Goal: Task Accomplishment & Management: Manage account settings

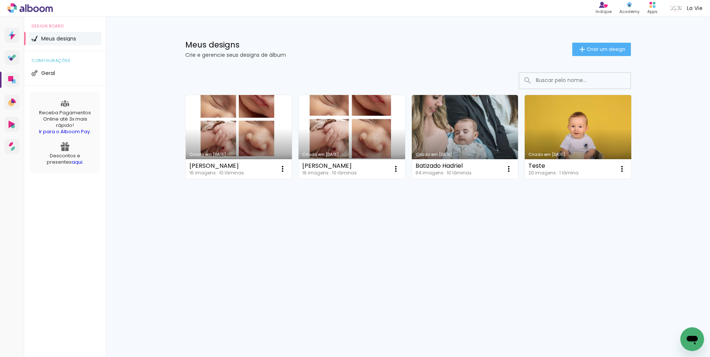
click at [334, 124] on link "Criado em [DATE]" at bounding box center [351, 137] width 107 height 84
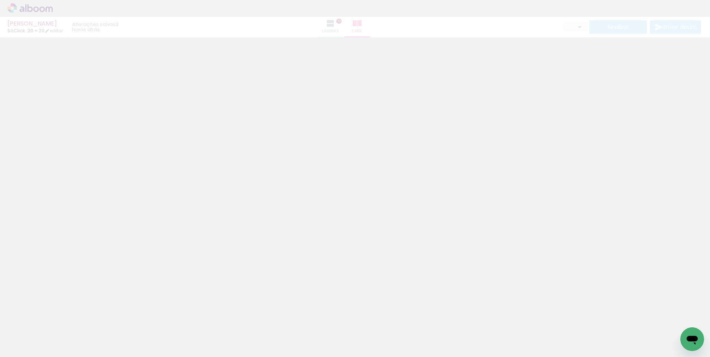
type input "0"
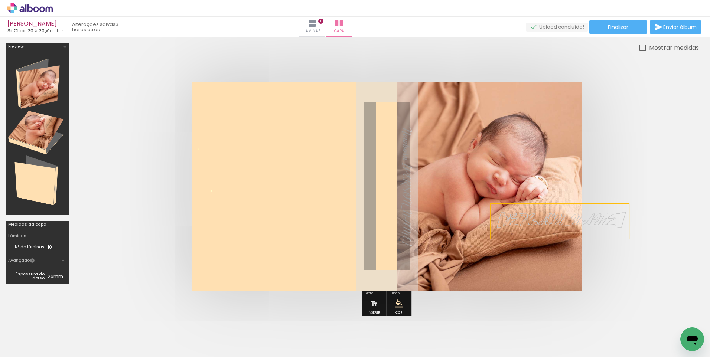
click at [526, 222] on span "[PERSON_NAME]" at bounding box center [559, 222] width 127 height 24
drag, startPoint x: 528, startPoint y: 222, endPoint x: 519, endPoint y: 225, distance: 9.6
click at [519, 226] on quentale-selection at bounding box center [522, 221] width 64 height 35
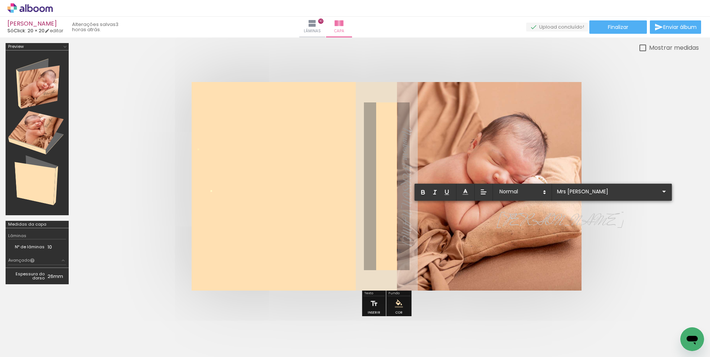
click at [518, 225] on span "[PERSON_NAME]" at bounding box center [559, 222] width 127 height 24
click at [465, 194] on icon at bounding box center [464, 191] width 7 height 7
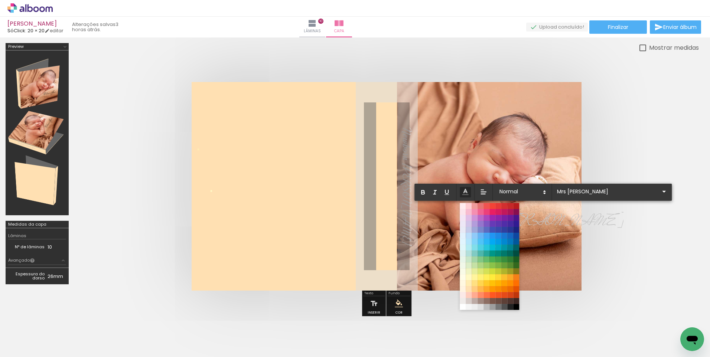
click at [537, 221] on span "[PERSON_NAME]" at bounding box center [559, 222] width 127 height 24
drag, startPoint x: 547, startPoint y: 221, endPoint x: 483, endPoint y: 230, distance: 65.2
click at [483, 230] on quentale-cover-editor at bounding box center [386, 181] width 624 height 277
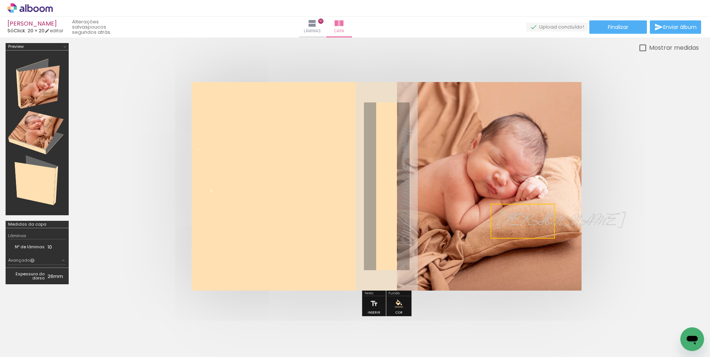
click at [508, 218] on quentale-selection at bounding box center [522, 221] width 64 height 35
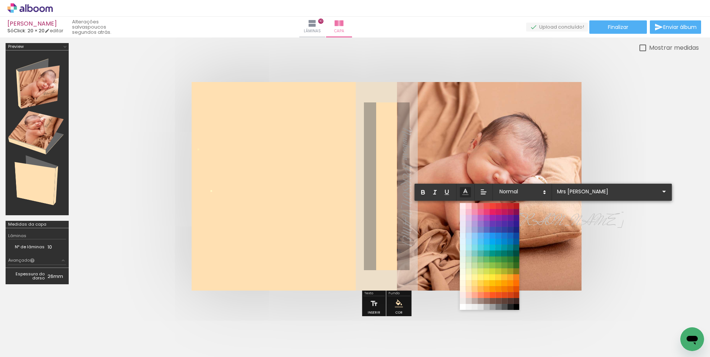
click at [516, 307] on span at bounding box center [516, 307] width 6 height 6
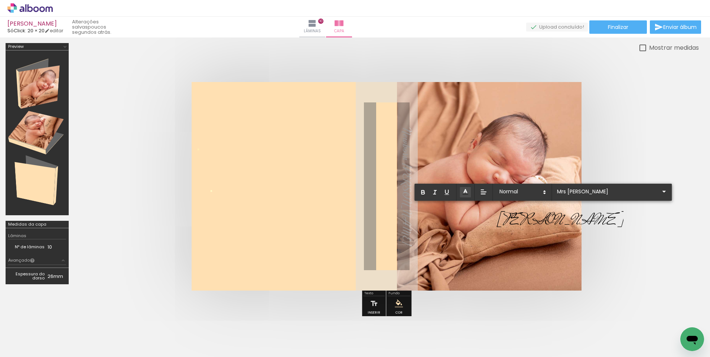
click at [596, 261] on quentale-cover at bounding box center [386, 186] width 565 height 209
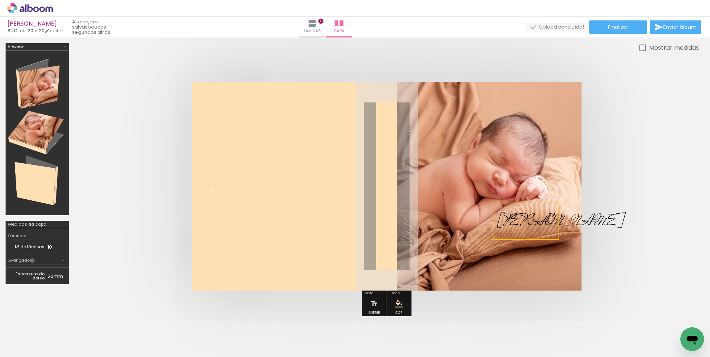
scroll to position [0, 0]
click at [598, 253] on quentale-cover at bounding box center [386, 186] width 565 height 209
click at [399, 216] on span "Newborn [PERSON_NAME]" at bounding box center [406, 186] width 14 height 118
click at [385, 225] on quentale-selection at bounding box center [389, 186] width 32 height 92
type input "Dynalight"
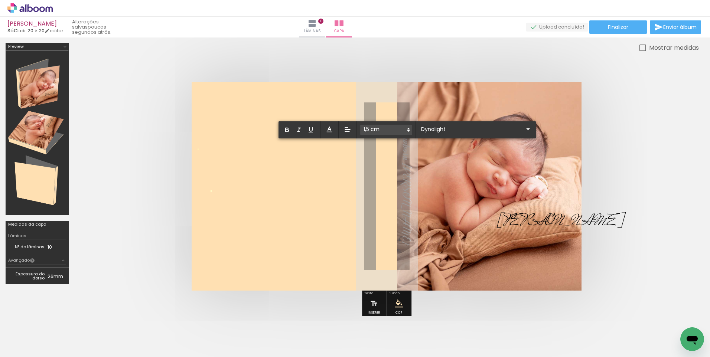
drag, startPoint x: 386, startPoint y: 147, endPoint x: 390, endPoint y: 229, distance: 82.9
click at [390, 229] on album-spread at bounding box center [387, 186] width 390 height 209
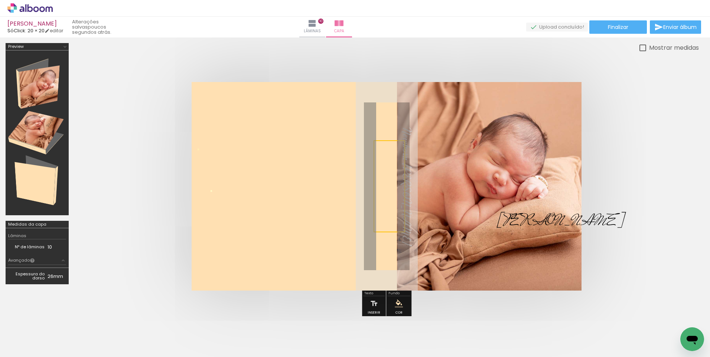
click at [389, 163] on quentale-selection at bounding box center [389, 186] width 32 height 92
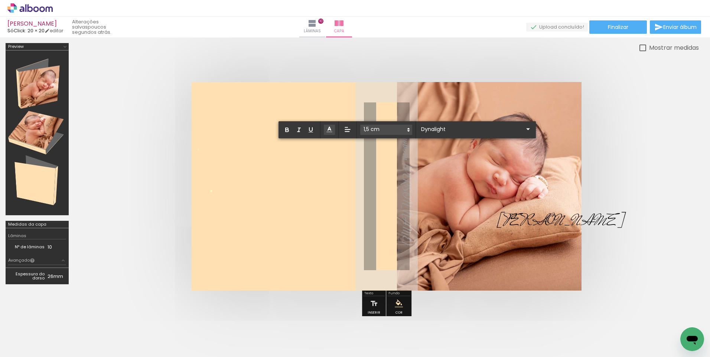
click at [326, 127] on quentale-cover-editor at bounding box center [386, 181] width 624 height 277
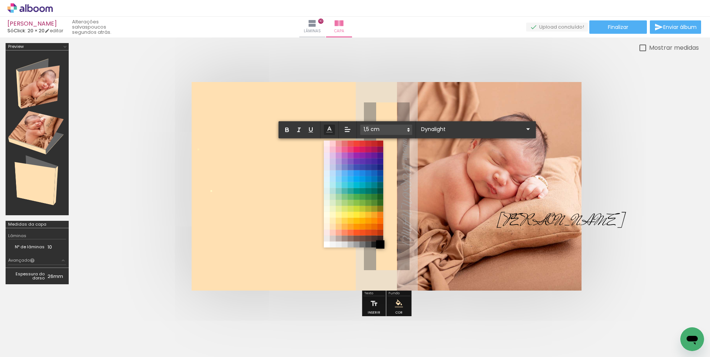
click at [378, 246] on quentale-cover-editor at bounding box center [386, 181] width 624 height 277
click at [288, 169] on quentale-layouter at bounding box center [387, 186] width 390 height 209
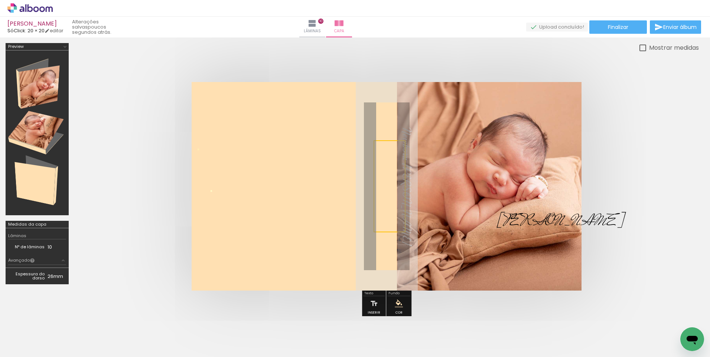
click at [608, 175] on quentale-cover at bounding box center [386, 186] width 565 height 209
click at [399, 220] on span "Newborn [PERSON_NAME]" at bounding box center [406, 186] width 15 height 118
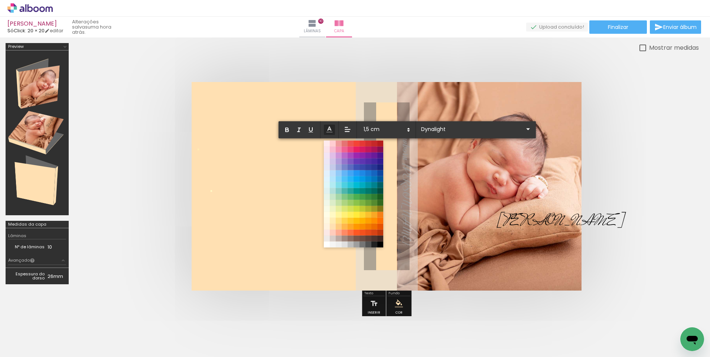
drag, startPoint x: 388, startPoint y: 147, endPoint x: 394, endPoint y: 229, distance: 82.6
click at [394, 229] on album-spread at bounding box center [387, 186] width 390 height 209
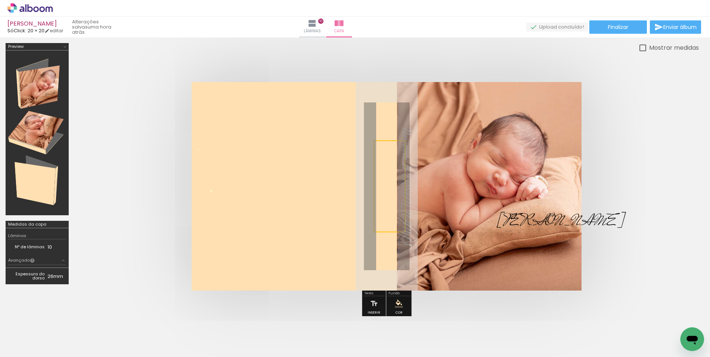
click at [383, 168] on quentale-selection at bounding box center [389, 186] width 32 height 92
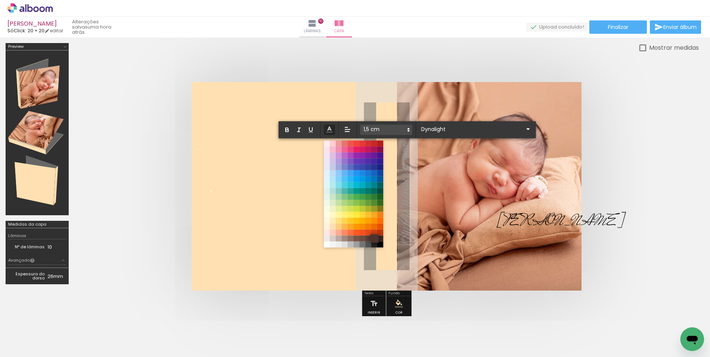
click at [374, 240] on span at bounding box center [374, 239] width 8 height 8
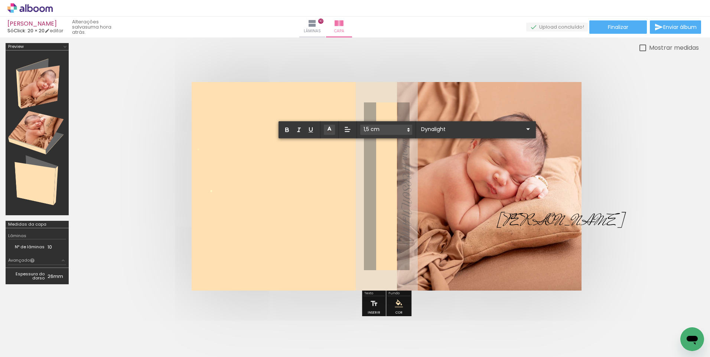
click at [155, 199] on quentale-cover at bounding box center [386, 186] width 565 height 209
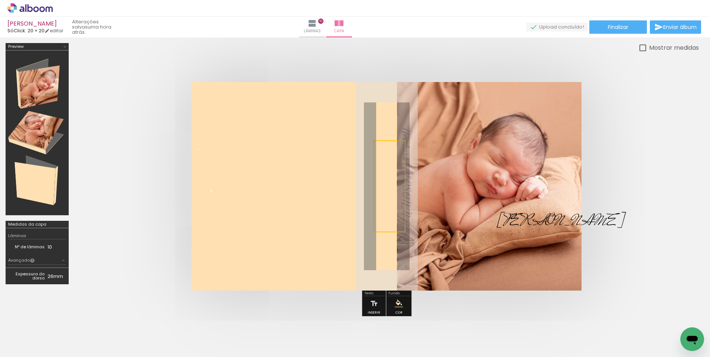
click at [155, 199] on quentale-cover at bounding box center [386, 186] width 565 height 209
click at [629, 26] on paper-button "Finalizar" at bounding box center [618, 26] width 58 height 13
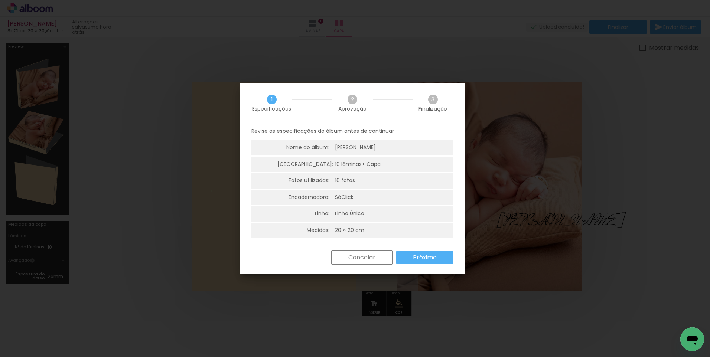
click at [437, 259] on paper-button "Próximo" at bounding box center [424, 257] width 57 height 13
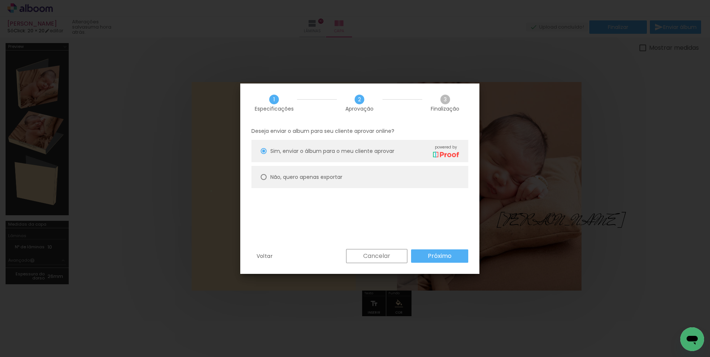
click at [0, 0] on slot "Próximo" at bounding box center [0, 0] width 0 height 0
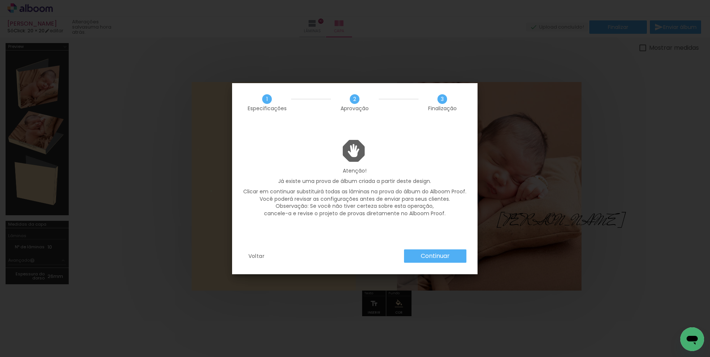
click at [0, 0] on slot "Continuar" at bounding box center [0, 0] width 0 height 0
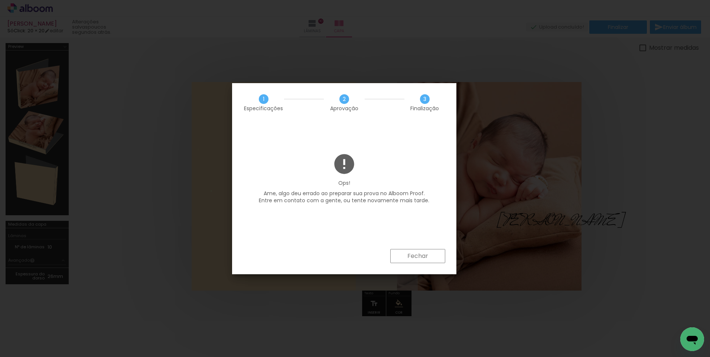
click at [430, 261] on paper-button "Fechar" at bounding box center [417, 256] width 55 height 14
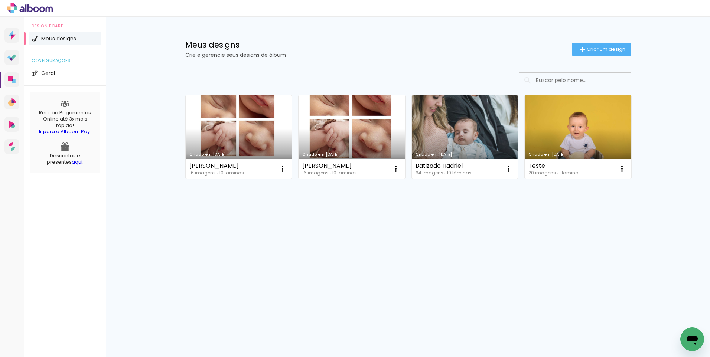
click at [367, 123] on link "Criado em [DATE]" at bounding box center [351, 137] width 107 height 84
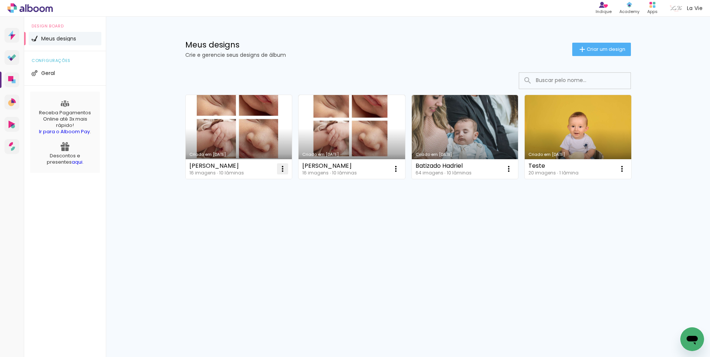
click at [281, 170] on iron-icon at bounding box center [282, 168] width 9 height 9
click at [250, 217] on paper-item "Excluir" at bounding box center [252, 217] width 73 height 15
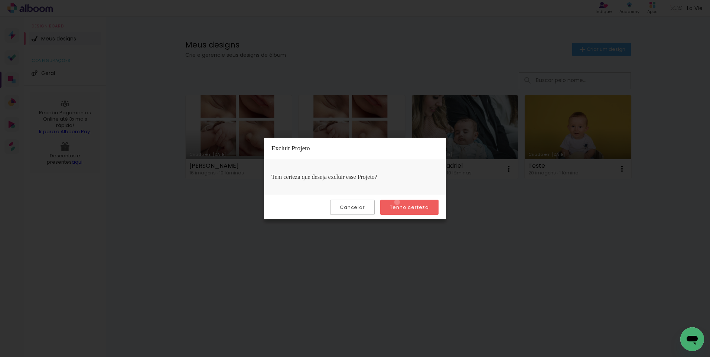
click at [398, 202] on paper-button "Tenho certeza" at bounding box center [409, 207] width 58 height 15
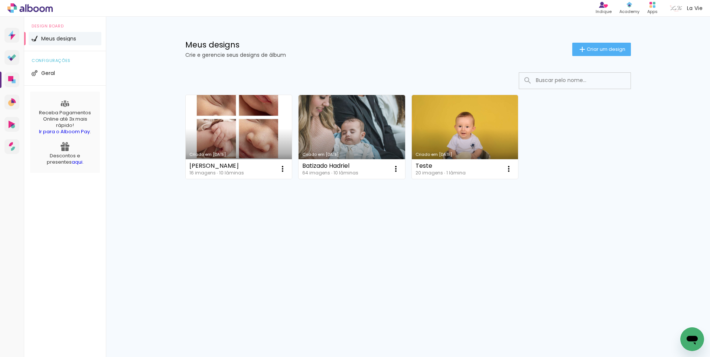
click at [257, 114] on link "Criado em [DATE]" at bounding box center [239, 137] width 107 height 84
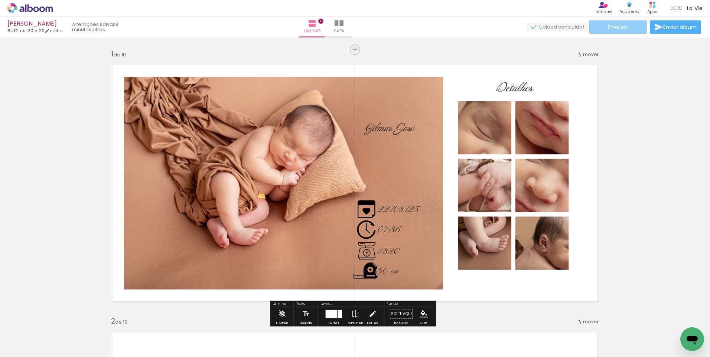
click at [625, 26] on span "Finalizar" at bounding box center [618, 26] width 20 height 5
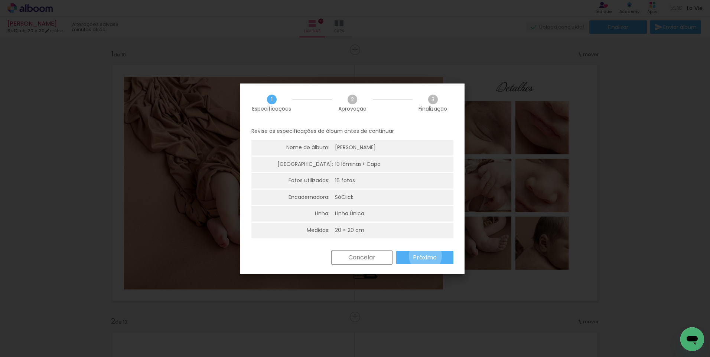
click at [0, 0] on slot "Próximo" at bounding box center [0, 0] width 0 height 0
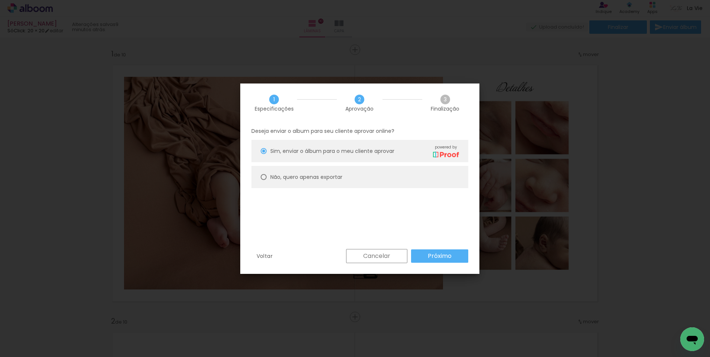
click at [0, 0] on slot "Próximo" at bounding box center [0, 0] width 0 height 0
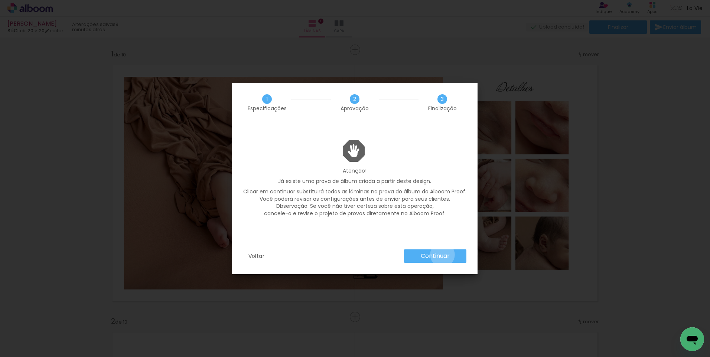
click at [0, 0] on slot "Continuar" at bounding box center [0, 0] width 0 height 0
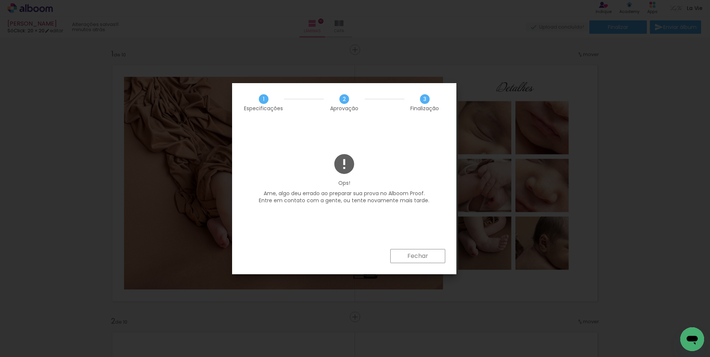
click at [0, 0] on slot "Fechar" at bounding box center [0, 0] width 0 height 0
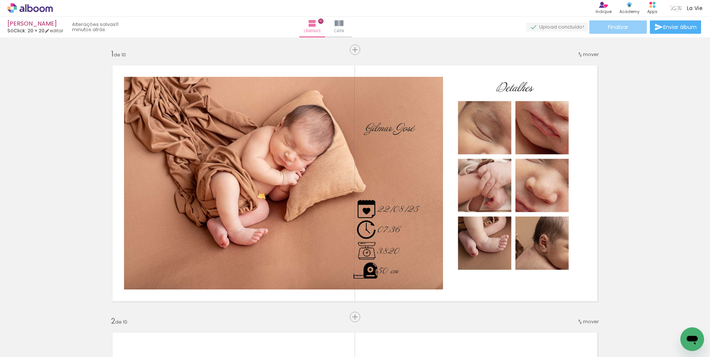
click at [619, 24] on span "Finalizar" at bounding box center [618, 26] width 20 height 5
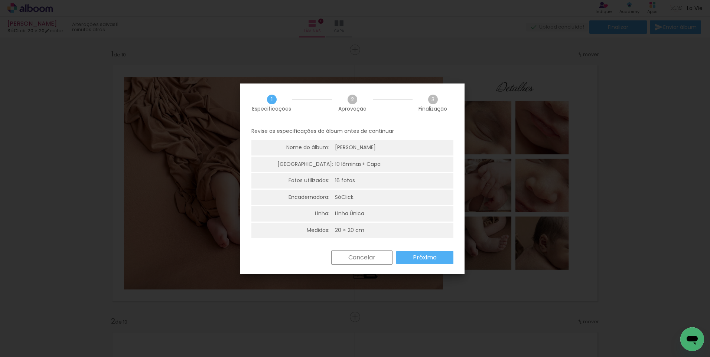
click at [427, 253] on paper-button "Próximo" at bounding box center [424, 257] width 57 height 13
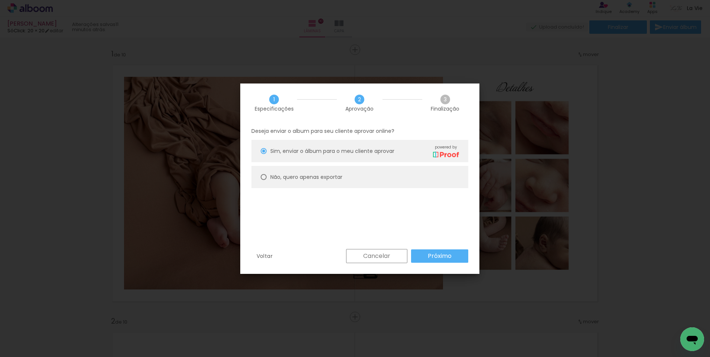
click at [263, 177] on div at bounding box center [264, 177] width 6 height 6
type paper-radio-button "on"
click at [0, 0] on slot "Próximo" at bounding box center [0, 0] width 0 height 0
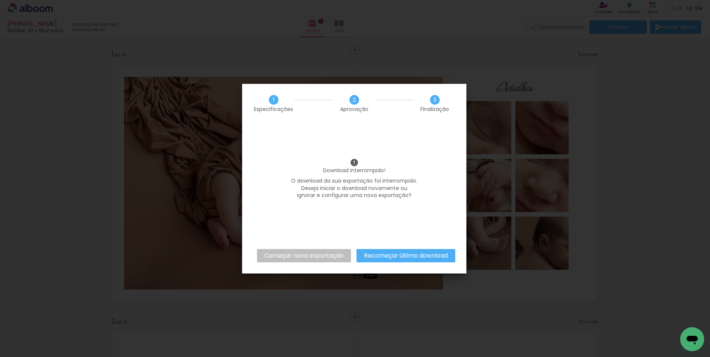
click at [0, 0] on slot "Recomeçar último download" at bounding box center [0, 0] width 0 height 0
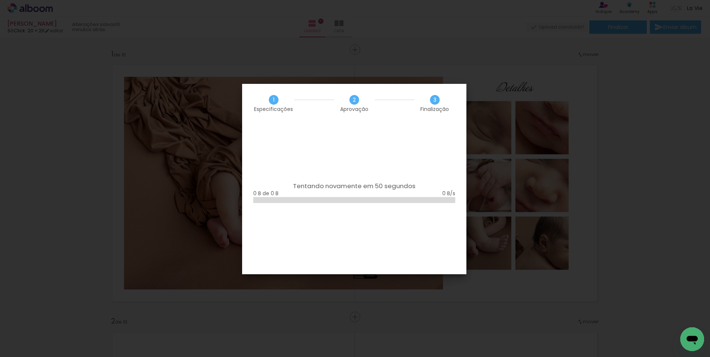
click at [386, 64] on iron-overlay-backdrop at bounding box center [355, 178] width 710 height 357
click at [181, 58] on iron-overlay-backdrop at bounding box center [355, 178] width 710 height 357
click at [110, 76] on iron-overlay-backdrop at bounding box center [355, 178] width 710 height 357
